Goal: Navigation & Orientation: Find specific page/section

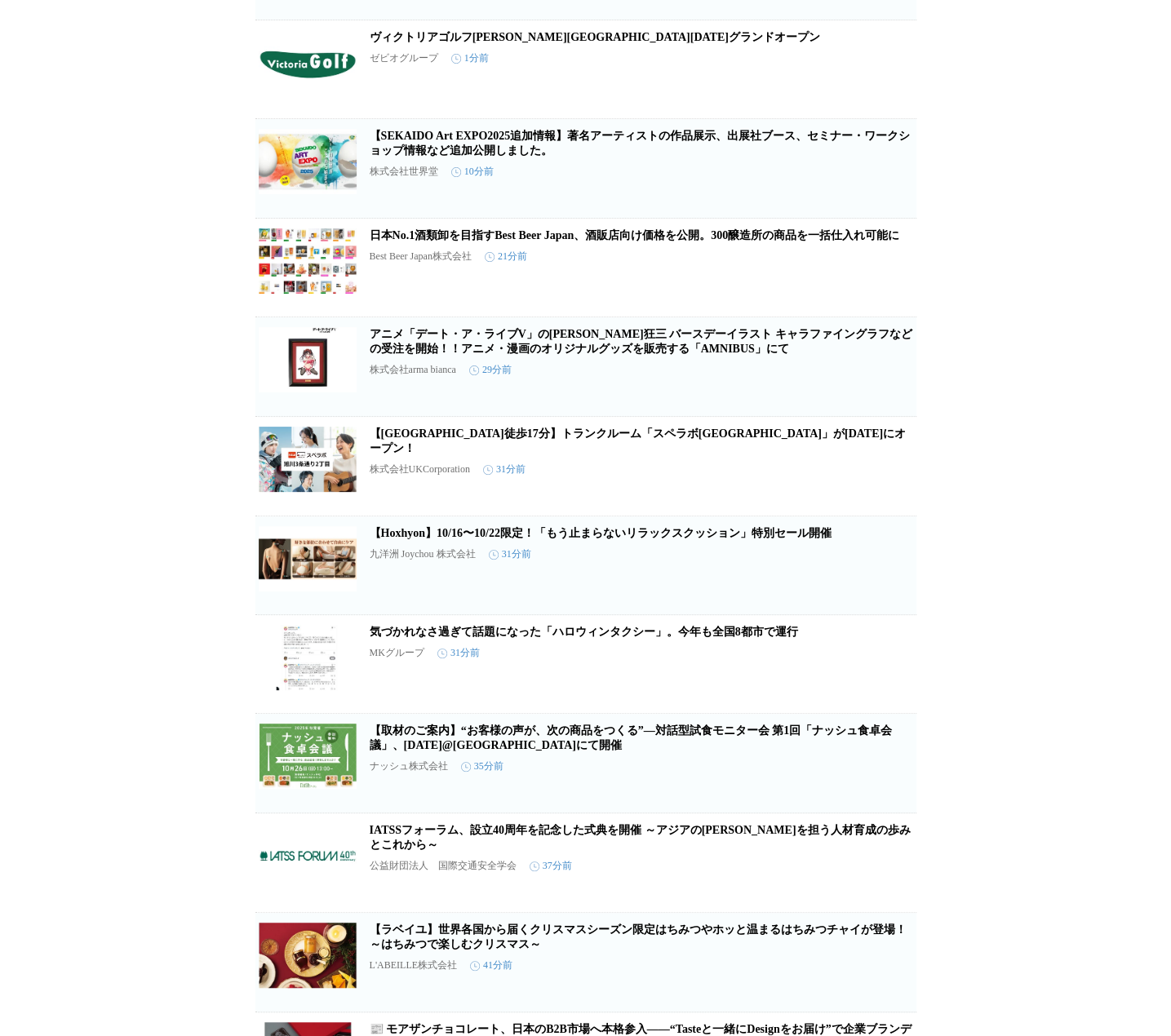
scroll to position [952, 0]
